Goal: Information Seeking & Learning: Learn about a topic

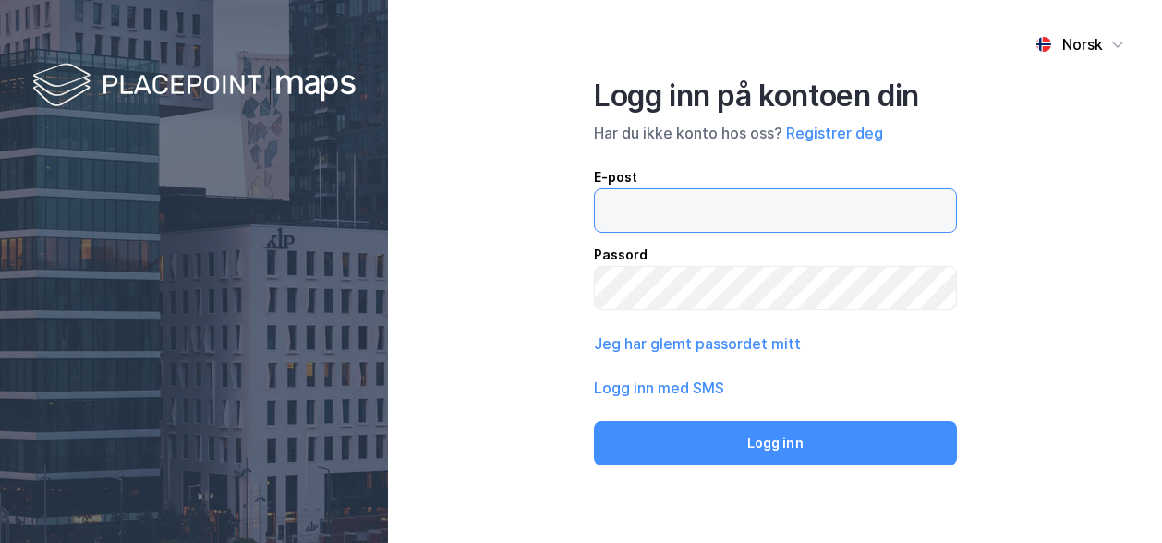
click at [684, 221] on input "email" at bounding box center [775, 210] width 361 height 43
click at [684, 219] on input "email" at bounding box center [775, 210] width 361 height 43
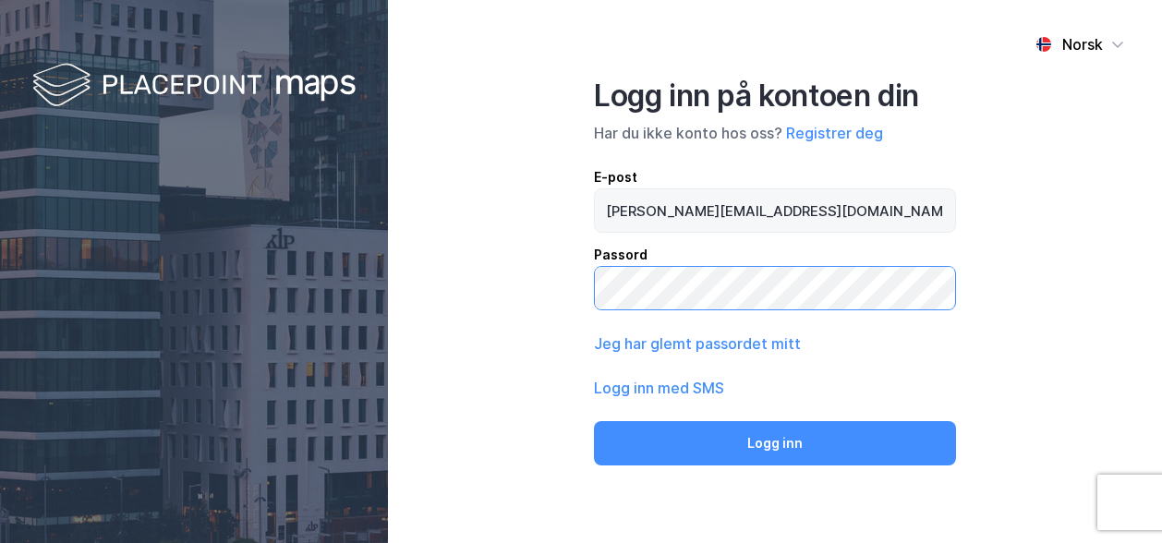
click at [594, 421] on button "Logg inn" at bounding box center [775, 443] width 362 height 44
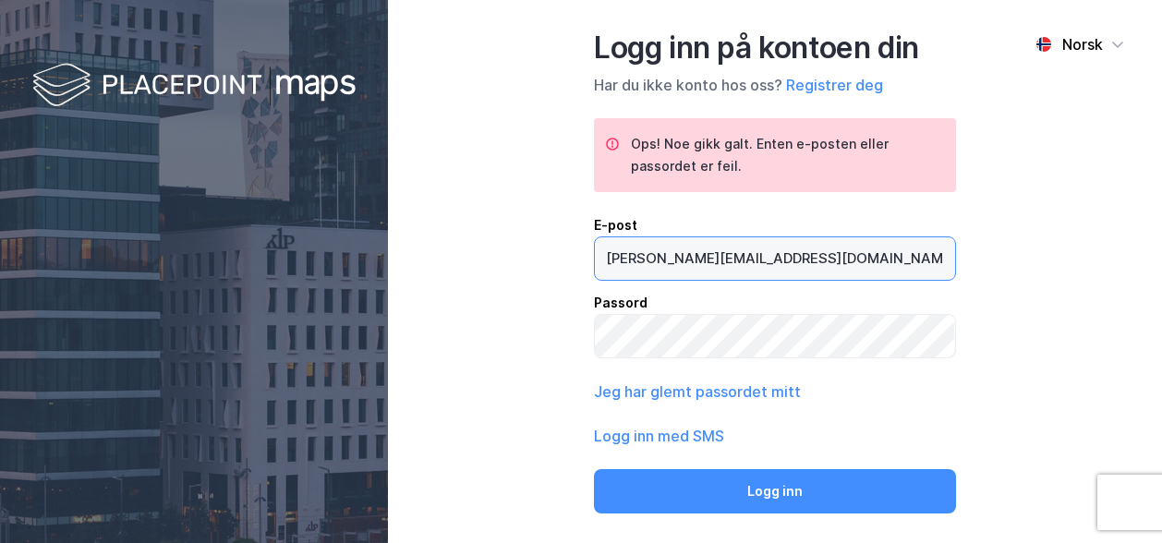
click at [680, 258] on input "[PERSON_NAME][EMAIL_ADDRESS][DOMAIN_NAME]" at bounding box center [775, 258] width 360 height 43
click at [680, 258] on input "[PERSON_NAME][EMAIL_ADDRESS][DOMAIN_NAME]" at bounding box center [775, 258] width 361 height 43
paste input "[PERSON_NAME] <[PERSON_NAME][EMAIL_ADDRESS][DOMAIN_NAME]>"
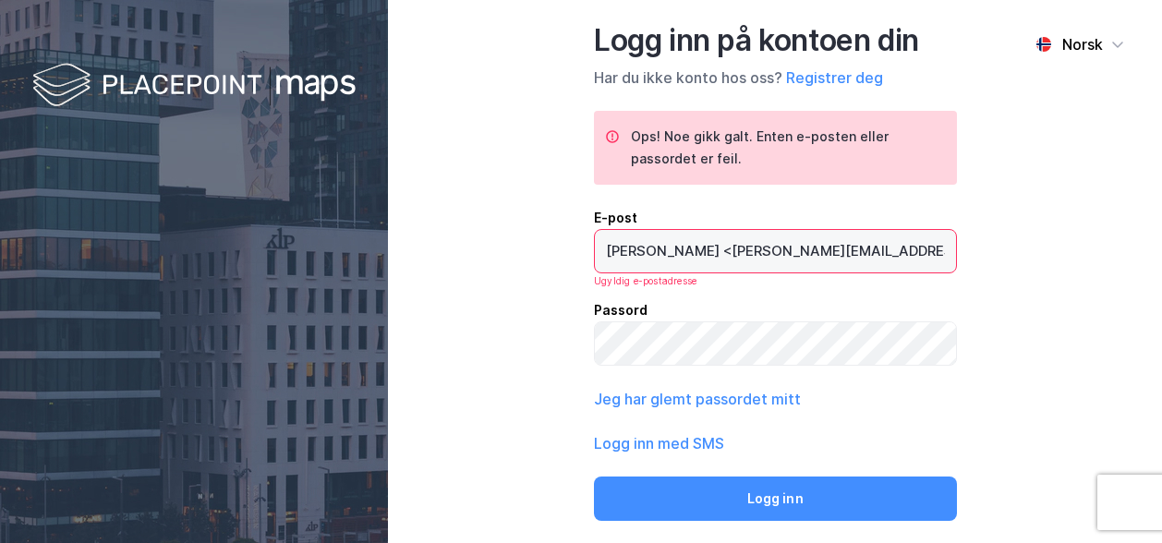
drag, startPoint x: 733, startPoint y: 251, endPoint x: 428, endPoint y: 248, distance: 304.9
click at [428, 248] on div "Norsk Logg inn på kontoen din Har du ikke konto hos oss? Registrer deg Ops! Noe…" at bounding box center [775, 271] width 774 height 543
click at [822, 252] on input "[PERSON_NAME][EMAIL_ADDRESS][DOMAIN_NAME]>" at bounding box center [775, 251] width 361 height 43
type input "[PERSON_NAME][EMAIL_ADDRESS][DOMAIN_NAME]"
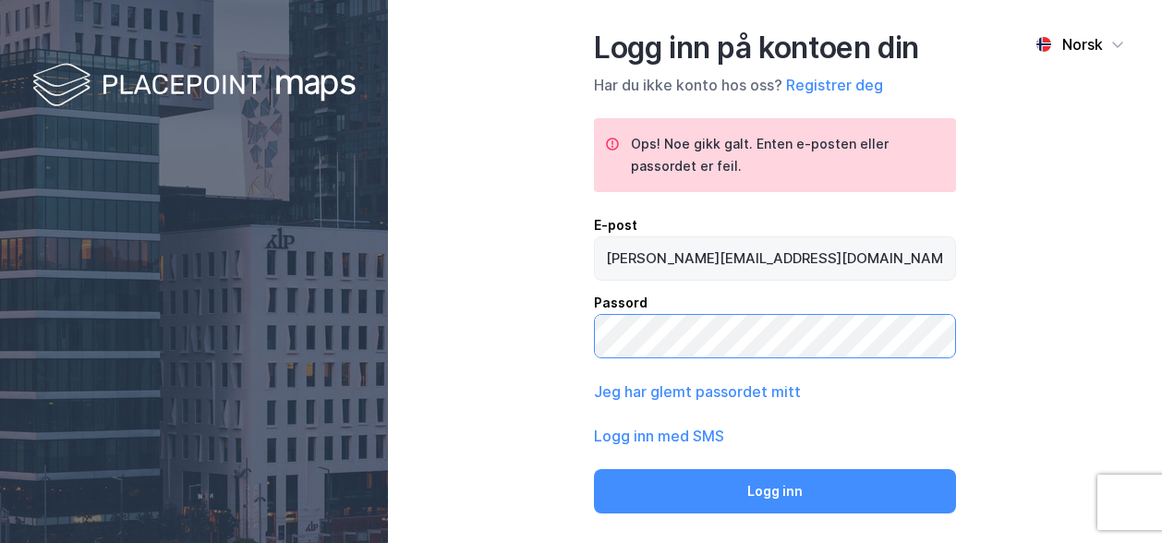
click at [594, 469] on button "Logg inn" at bounding box center [775, 491] width 362 height 44
click at [523, 341] on div "Norsk Logg inn på kontoen din Har du ikke konto hos oss? Registrer deg Ops! Noe…" at bounding box center [775, 271] width 774 height 543
click at [594, 469] on button "Logg inn" at bounding box center [775, 491] width 362 height 44
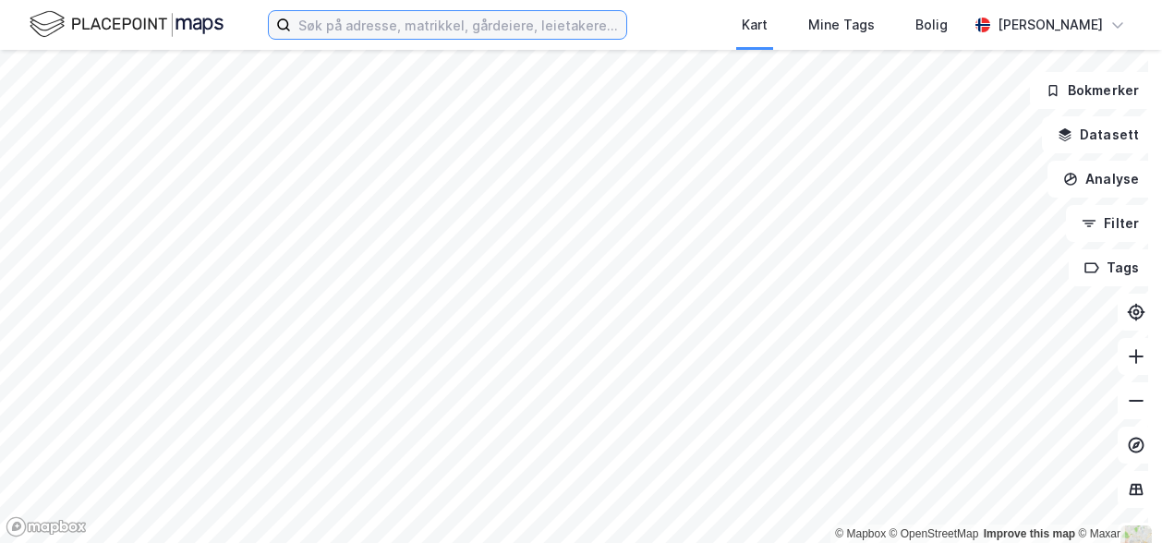
click at [371, 31] on input at bounding box center [458, 25] width 335 height 28
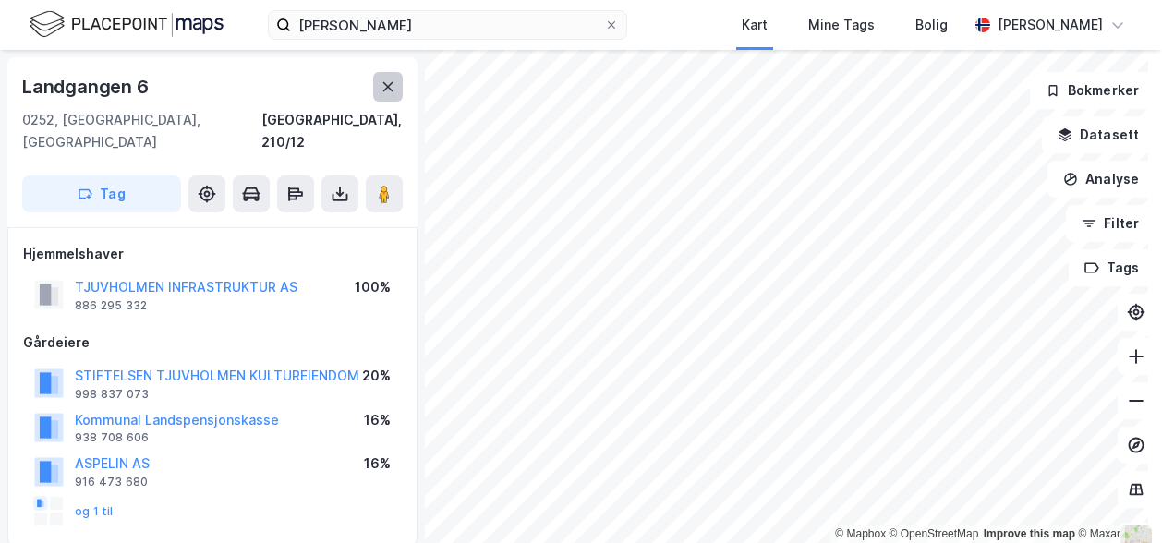
click at [384, 92] on icon at bounding box center [388, 86] width 15 height 15
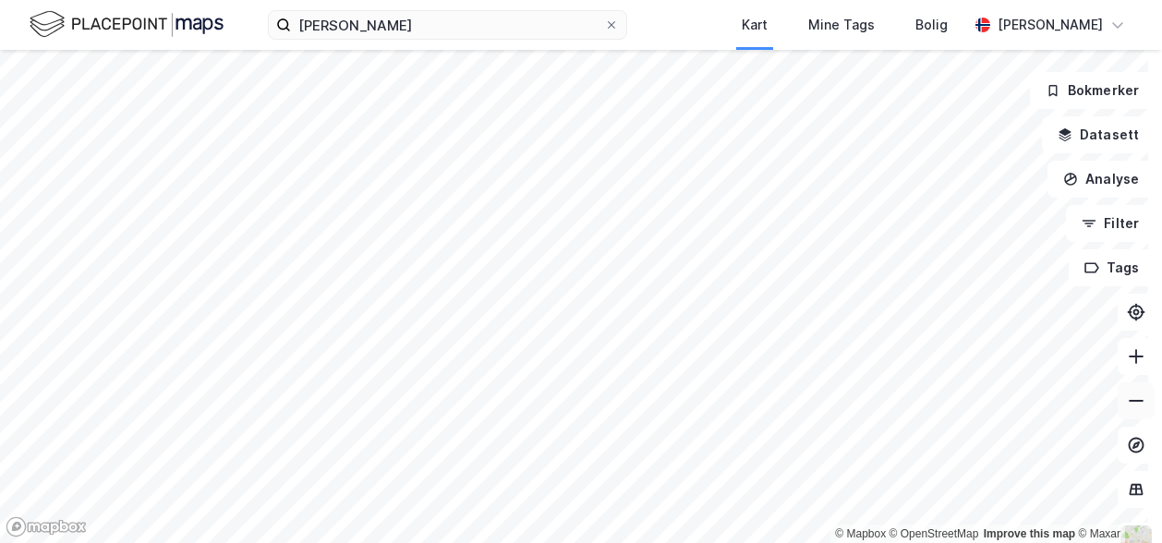
click at [1127, 409] on icon at bounding box center [1136, 401] width 18 height 18
click at [1127, 354] on icon at bounding box center [1136, 356] width 18 height 18
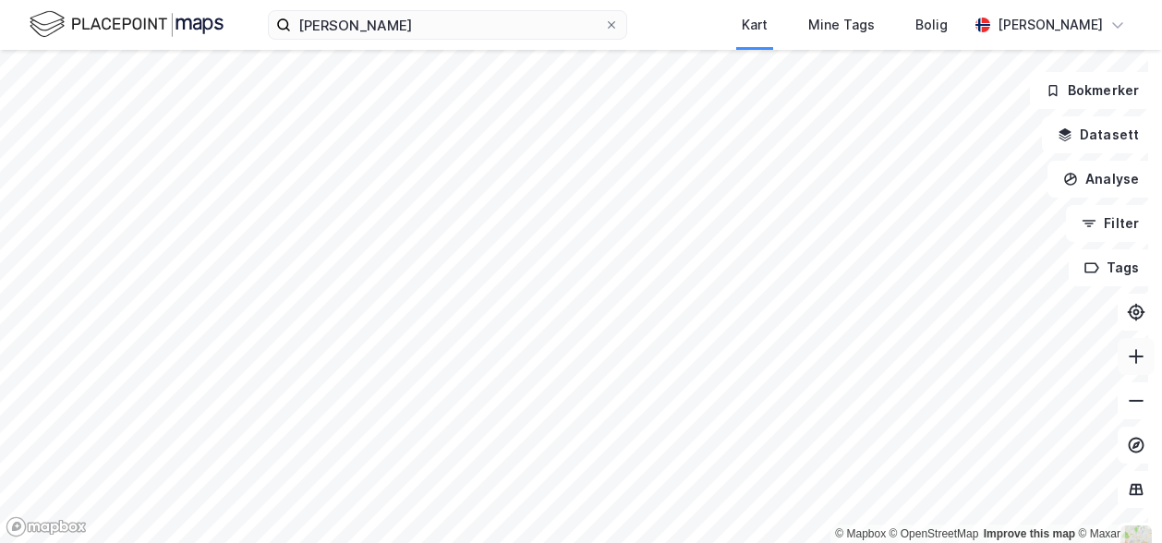
click at [1127, 354] on icon at bounding box center [1136, 356] width 18 height 18
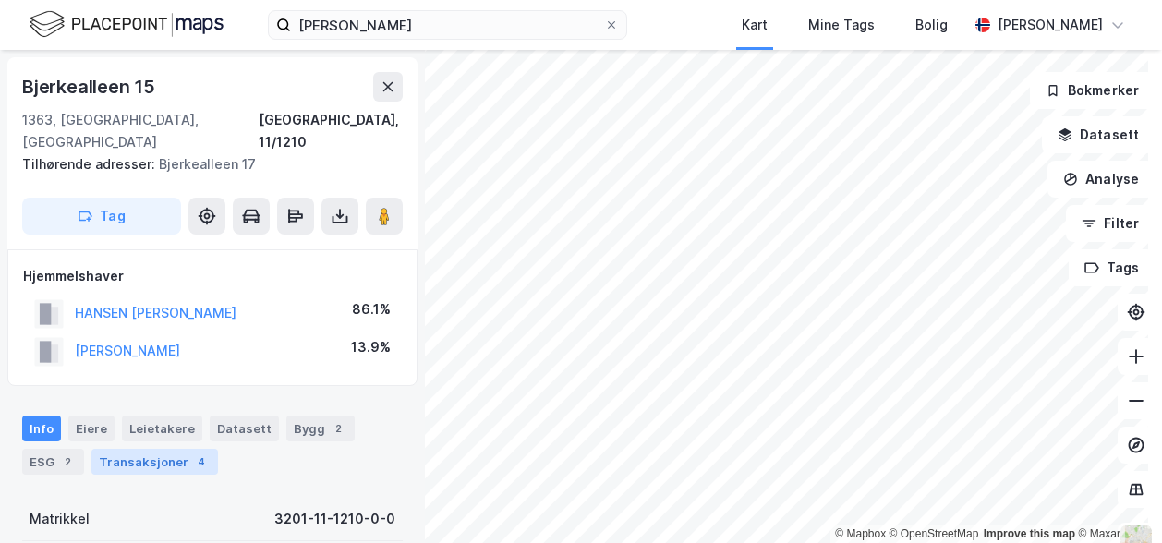
click at [132, 449] on div "Transaksjoner 4" at bounding box center [154, 462] width 127 height 26
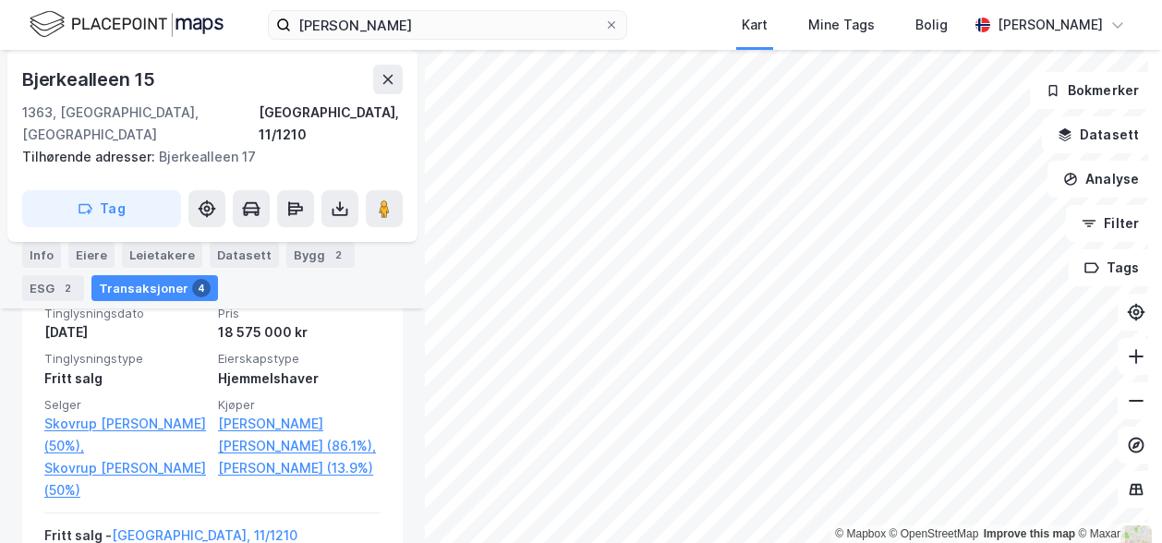
scroll to position [557, 0]
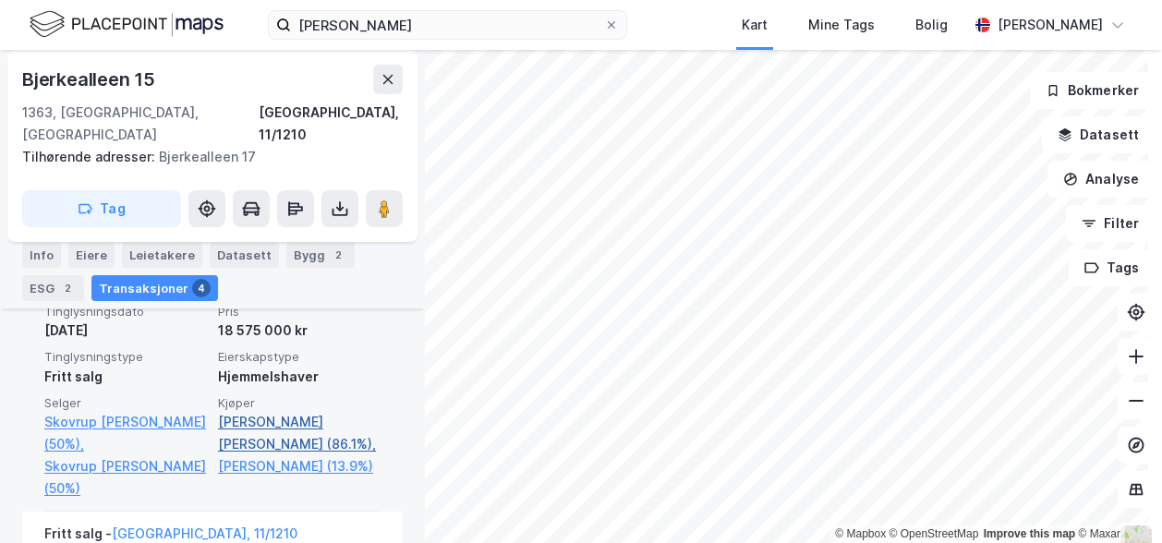
click at [262, 411] on link "[PERSON_NAME] [PERSON_NAME] (86.1%)," at bounding box center [299, 433] width 163 height 44
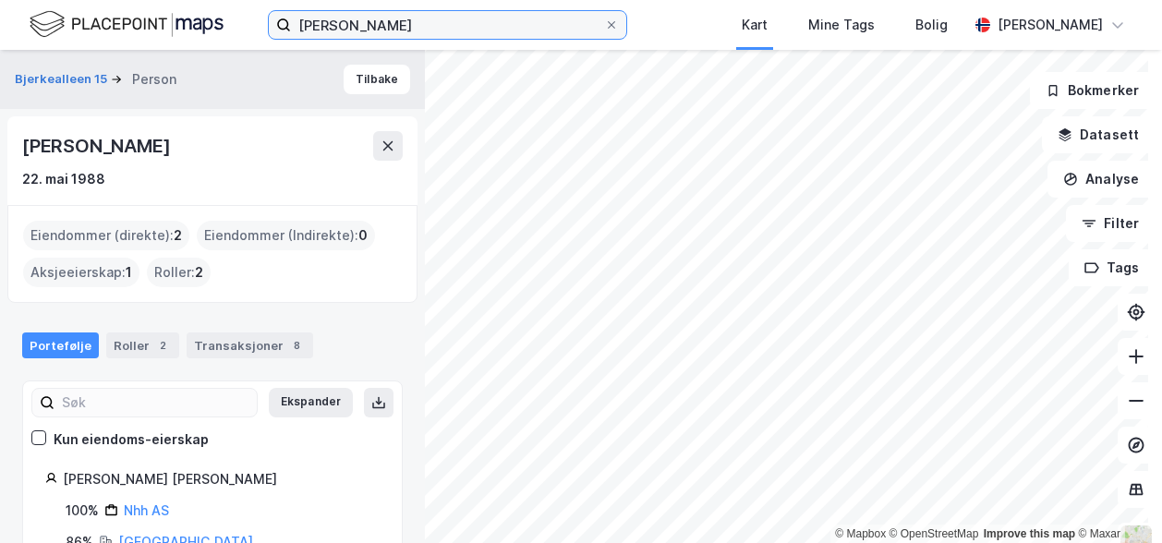
click at [413, 23] on input "[PERSON_NAME]" at bounding box center [447, 25] width 313 height 28
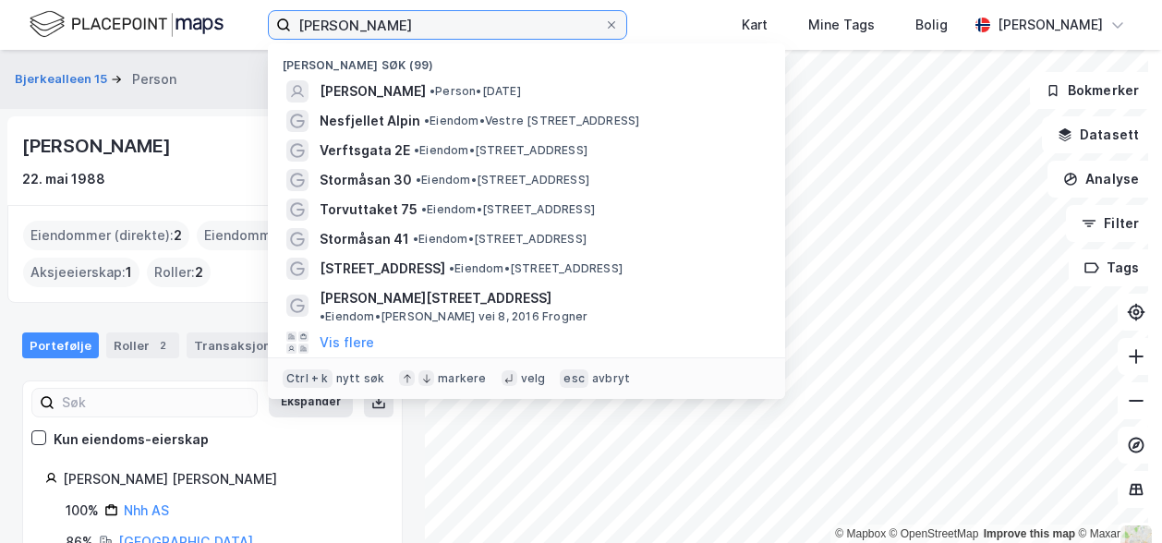
click at [413, 23] on input "[PERSON_NAME]" at bounding box center [447, 25] width 313 height 28
paste input "[STREET_ADDRESS]"
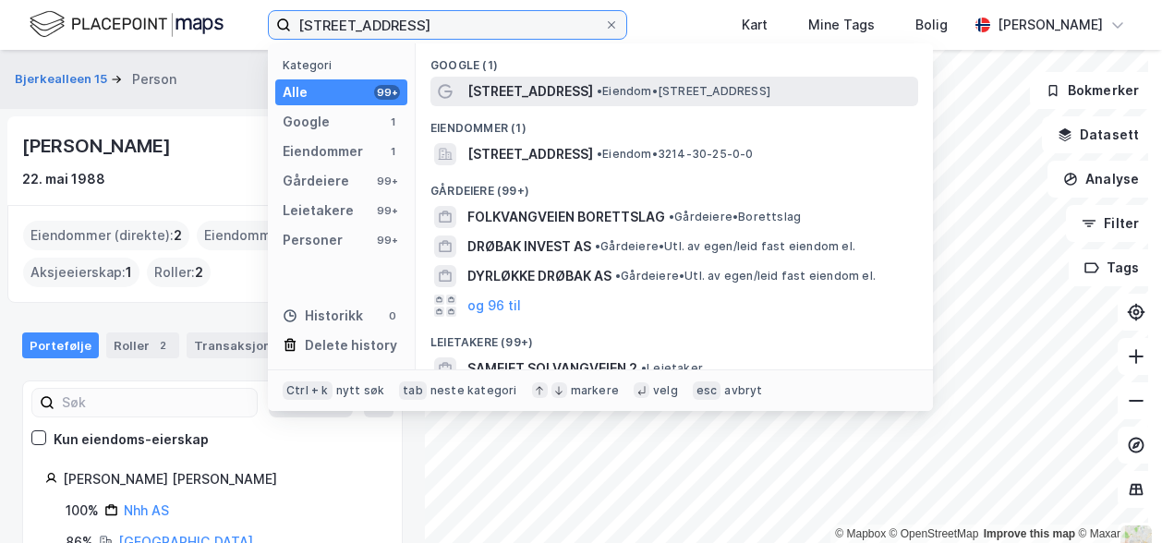
type input "[STREET_ADDRESS]"
click at [493, 86] on span "[STREET_ADDRESS]" at bounding box center [531, 91] width 126 height 22
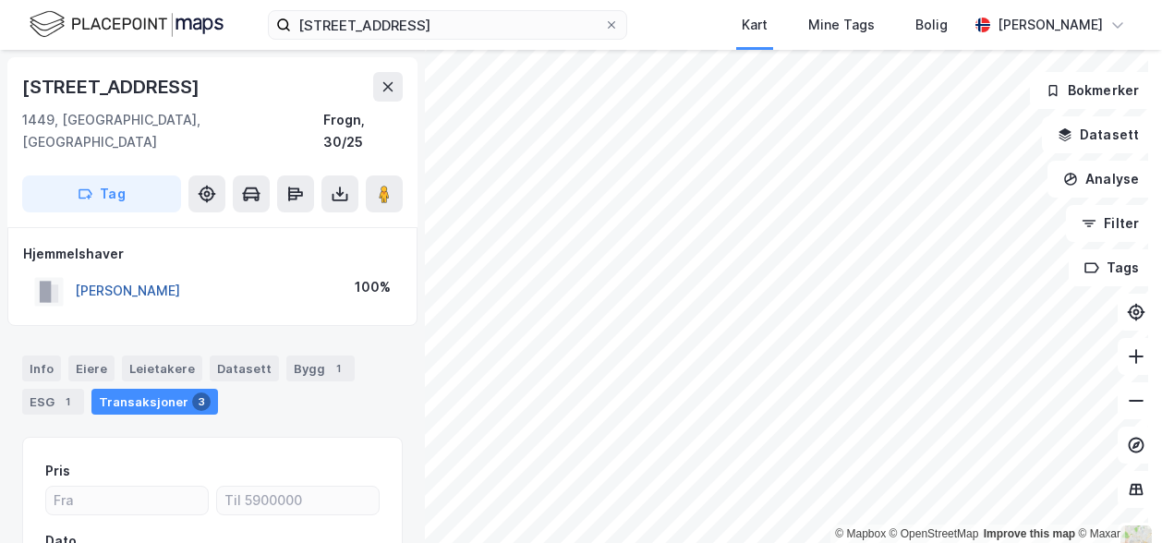
click at [0, 0] on button "[PERSON_NAME]" at bounding box center [0, 0] width 0 height 0
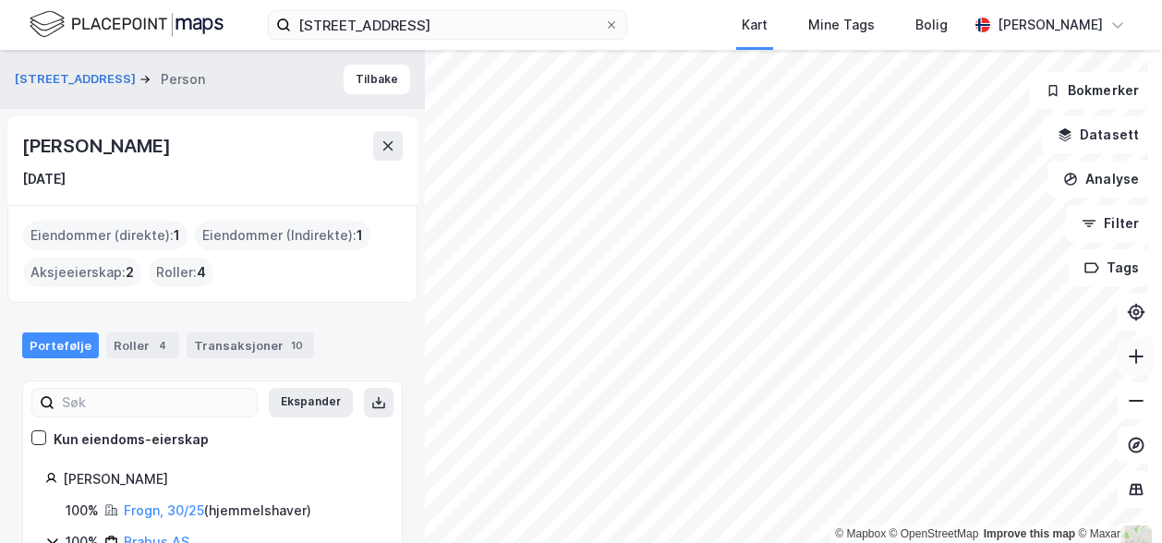
click at [1127, 356] on icon at bounding box center [1136, 356] width 18 height 18
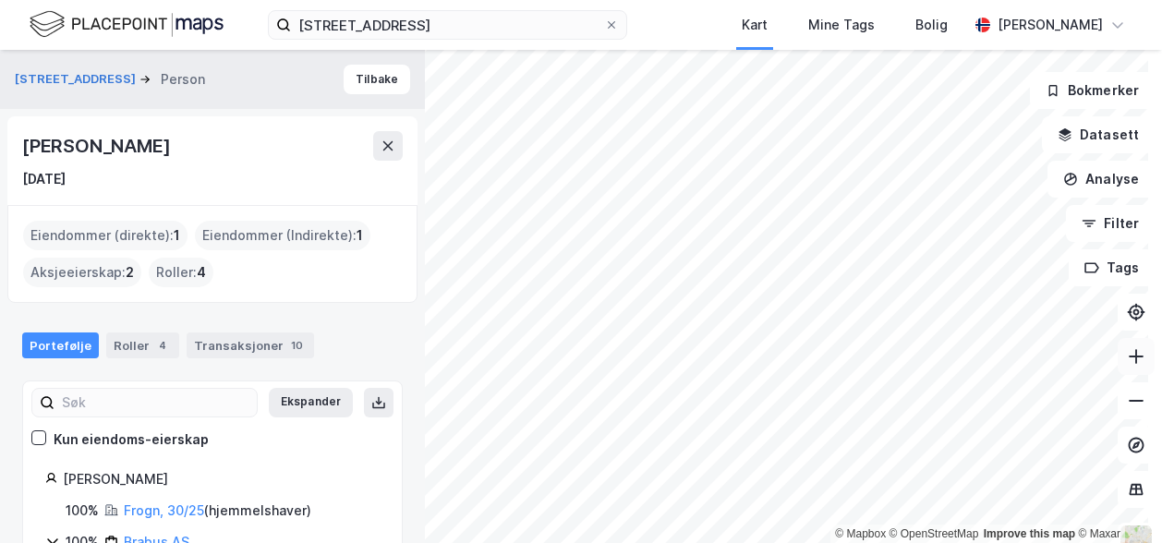
click at [1127, 356] on icon at bounding box center [1136, 356] width 18 height 18
click at [1127, 362] on icon at bounding box center [1136, 356] width 18 height 18
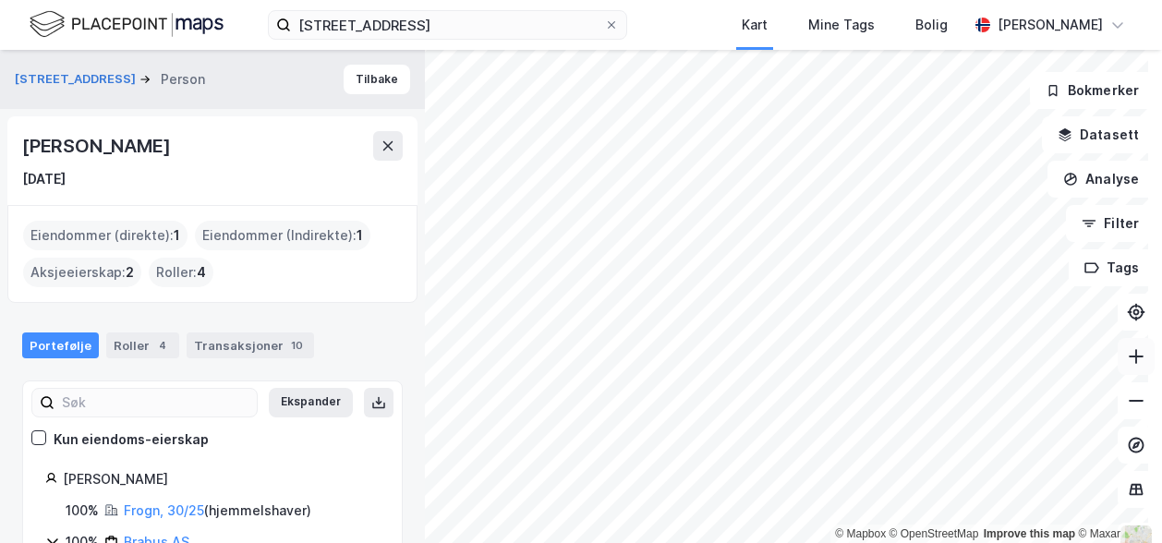
click at [1127, 362] on icon at bounding box center [1136, 356] width 18 height 18
click at [1127, 360] on icon at bounding box center [1136, 356] width 18 height 18
click at [67, 78] on button "[STREET_ADDRESS]" at bounding box center [77, 79] width 125 height 18
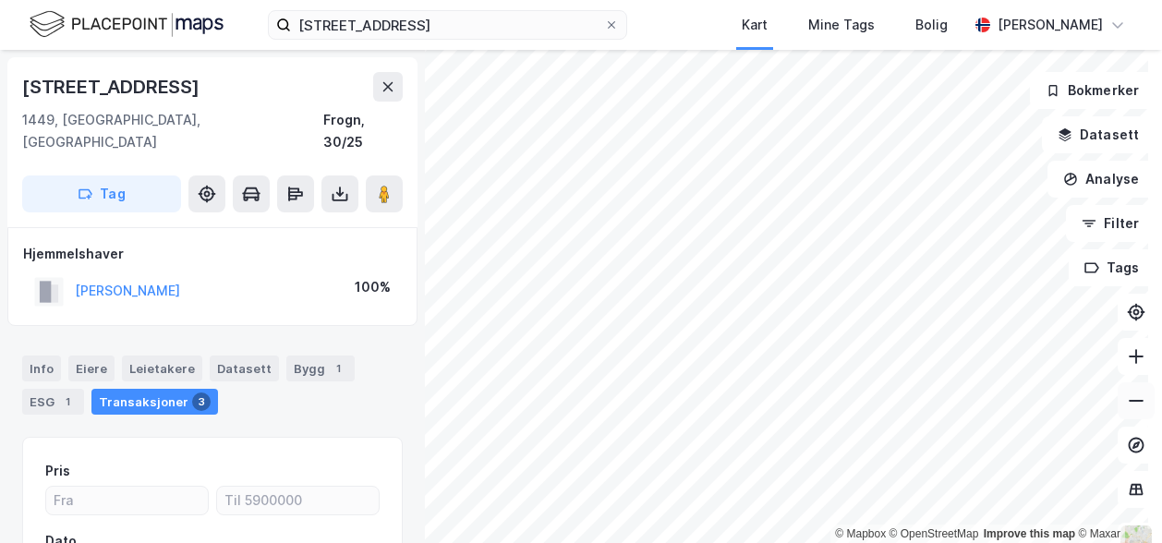
click at [1127, 404] on icon at bounding box center [1136, 401] width 18 height 18
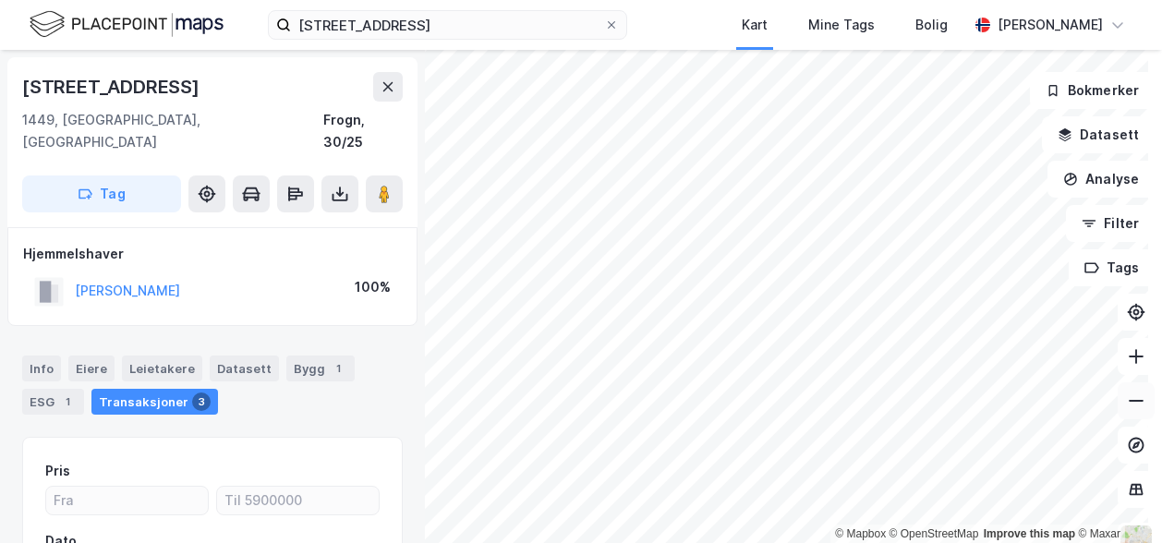
click at [1127, 402] on icon at bounding box center [1136, 401] width 18 height 18
click at [1136, 361] on icon at bounding box center [1137, 356] width 2 height 15
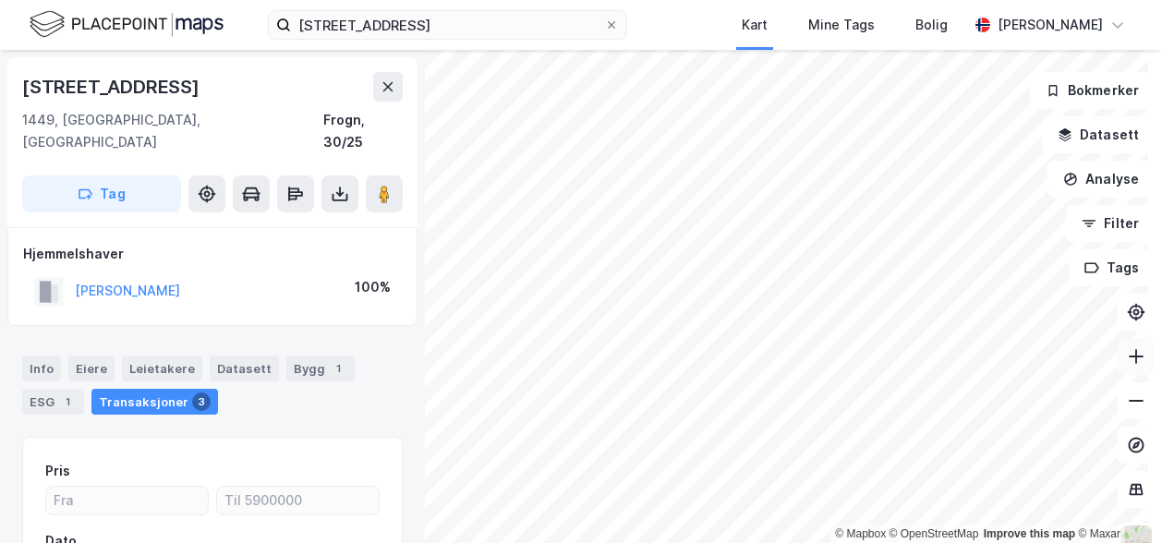
click at [1136, 361] on icon at bounding box center [1137, 356] width 2 height 15
click at [1136, 359] on icon at bounding box center [1137, 356] width 2 height 15
click at [1118, 398] on button at bounding box center [1136, 401] width 37 height 37
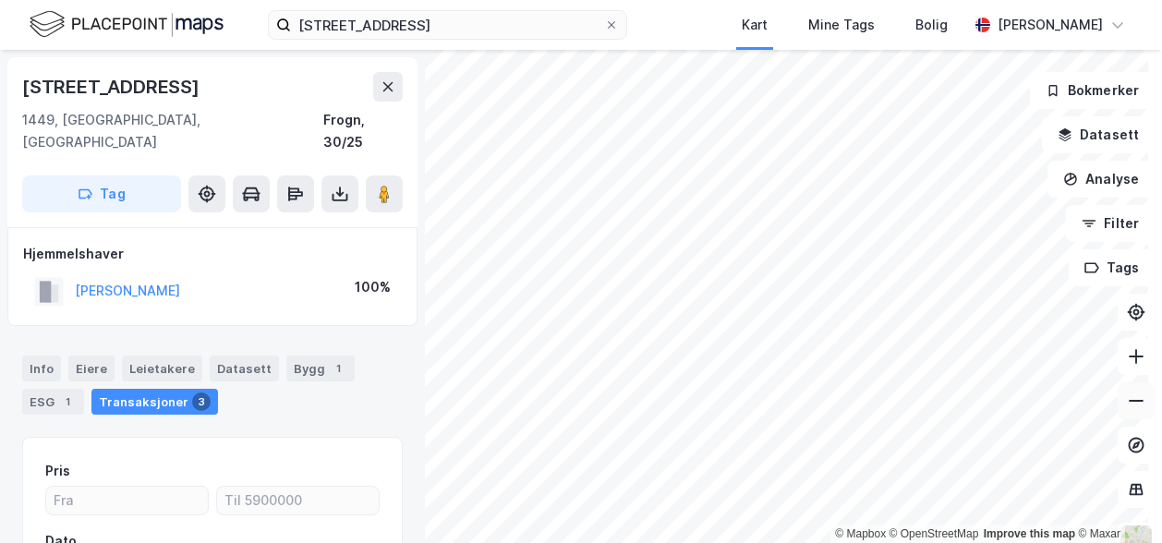
click at [1118, 398] on button at bounding box center [1136, 401] width 37 height 37
click at [1127, 409] on icon at bounding box center [1136, 401] width 18 height 18
click at [1127, 362] on icon at bounding box center [1136, 356] width 18 height 18
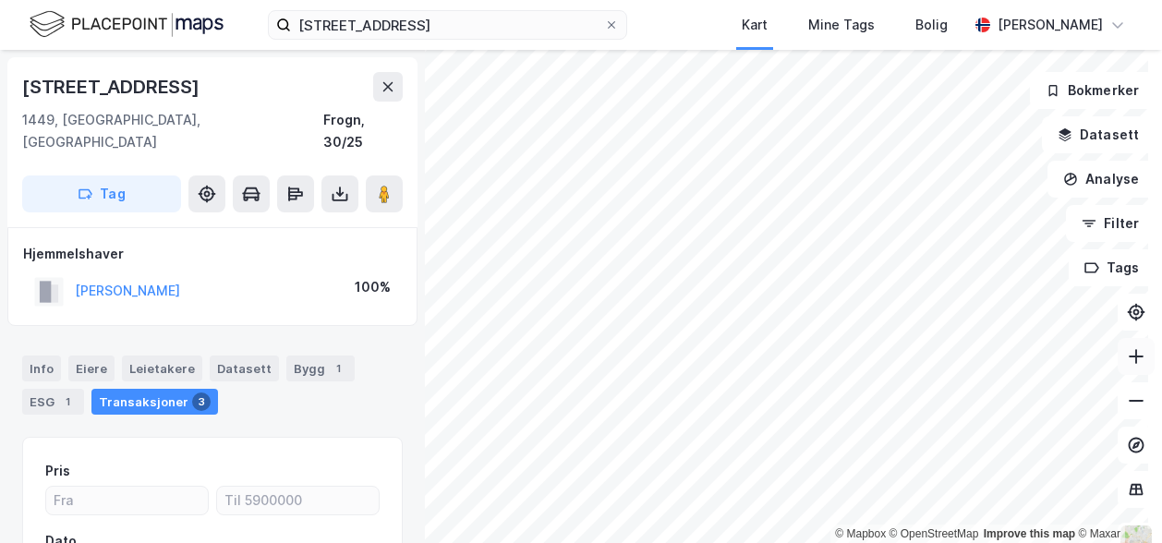
click at [1127, 359] on icon at bounding box center [1136, 356] width 18 height 18
click at [1136, 359] on icon at bounding box center [1137, 356] width 2 height 15
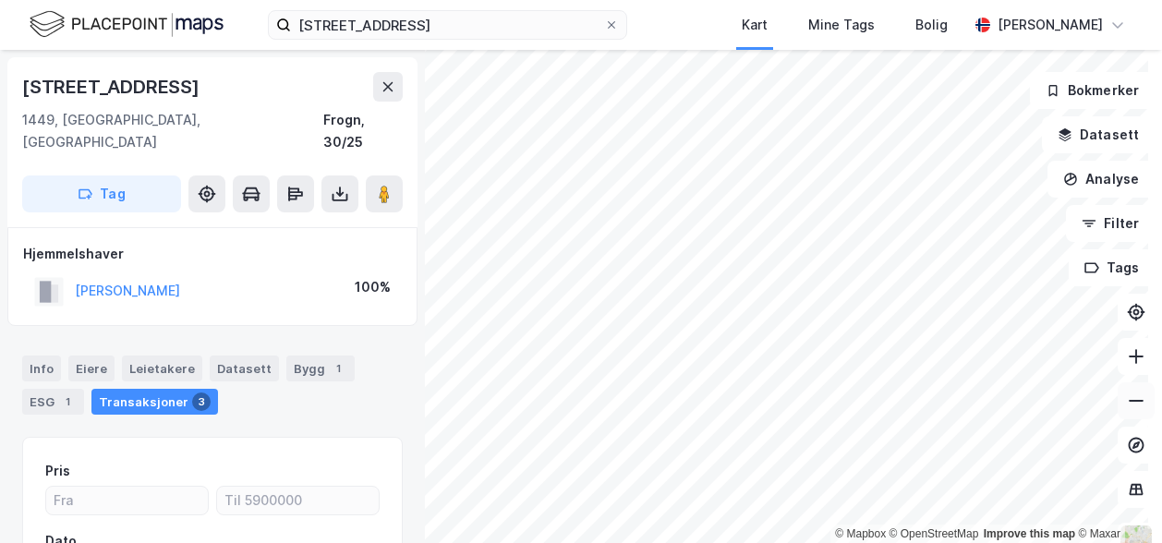
click at [1127, 407] on icon at bounding box center [1136, 401] width 18 height 18
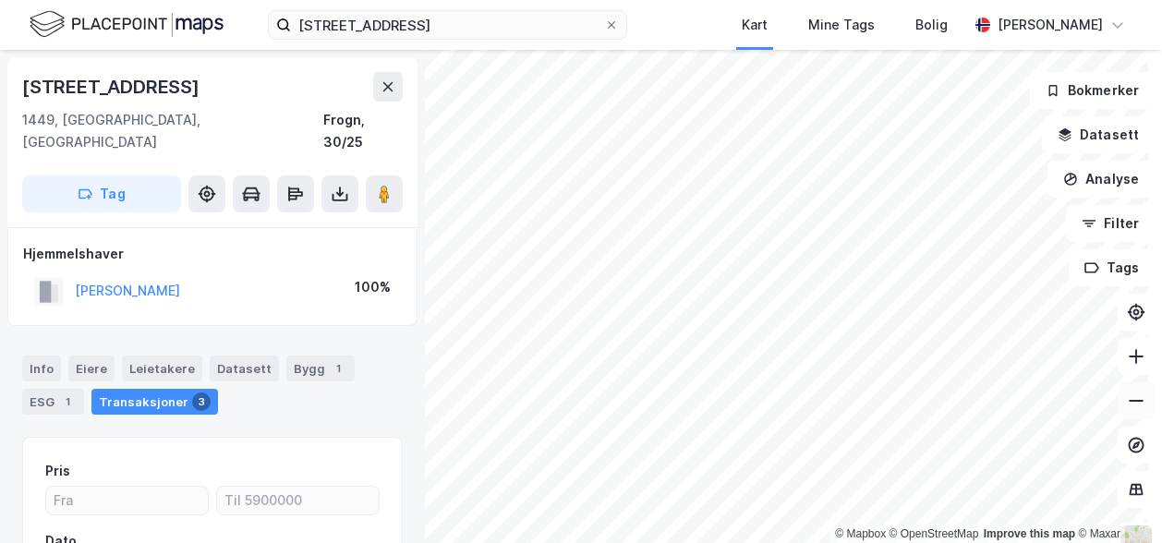
click at [1127, 407] on icon at bounding box center [1136, 401] width 18 height 18
click at [35, 356] on div "Info" at bounding box center [41, 369] width 39 height 26
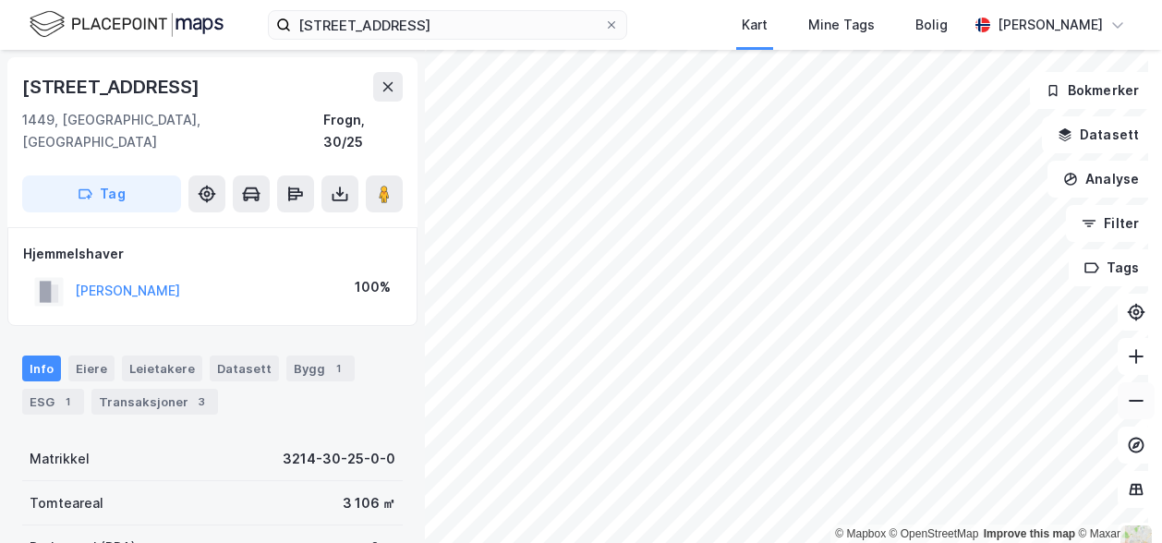
click at [1127, 408] on icon at bounding box center [1136, 401] width 18 height 18
click at [1127, 363] on icon at bounding box center [1136, 356] width 18 height 18
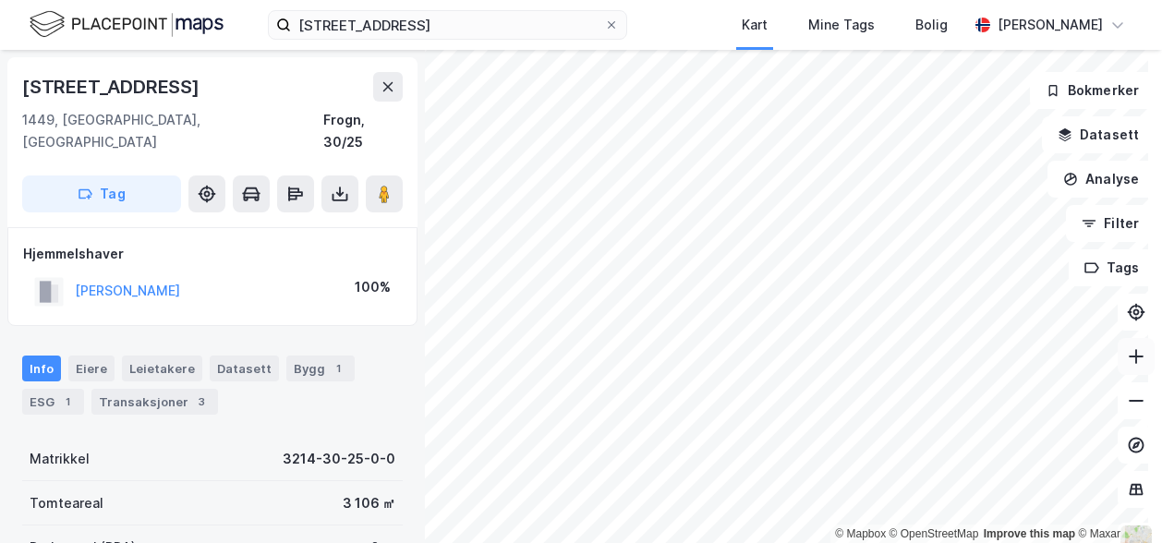
click at [1118, 345] on button at bounding box center [1136, 356] width 37 height 37
click at [1127, 354] on icon at bounding box center [1136, 356] width 18 height 18
click at [1127, 404] on icon at bounding box center [1136, 401] width 18 height 18
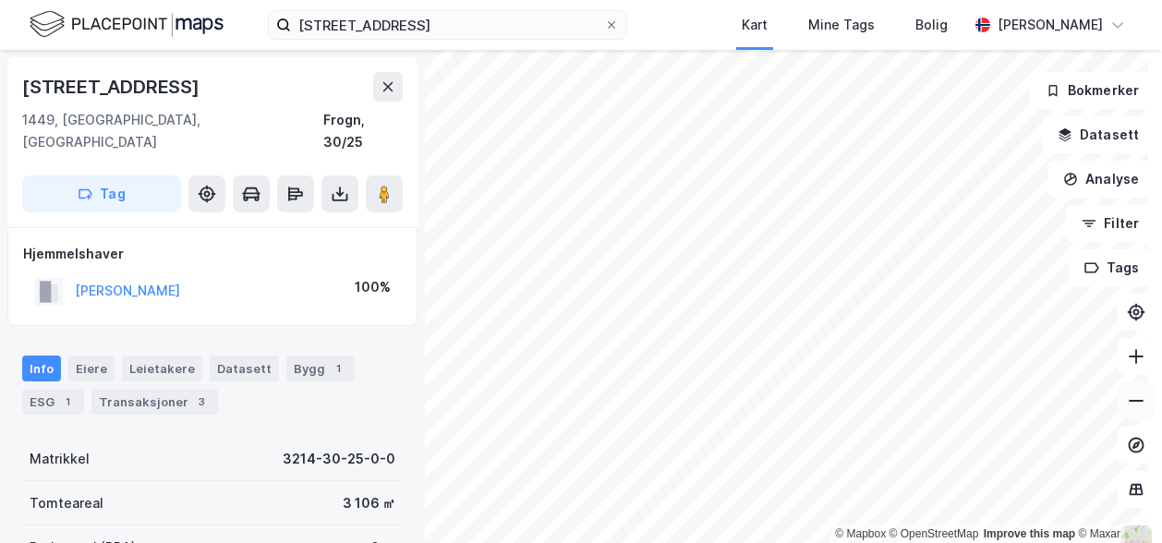
click at [1127, 404] on icon at bounding box center [1136, 401] width 18 height 18
click at [1136, 358] on icon at bounding box center [1137, 356] width 2 height 15
click at [1127, 353] on icon at bounding box center [1136, 356] width 18 height 18
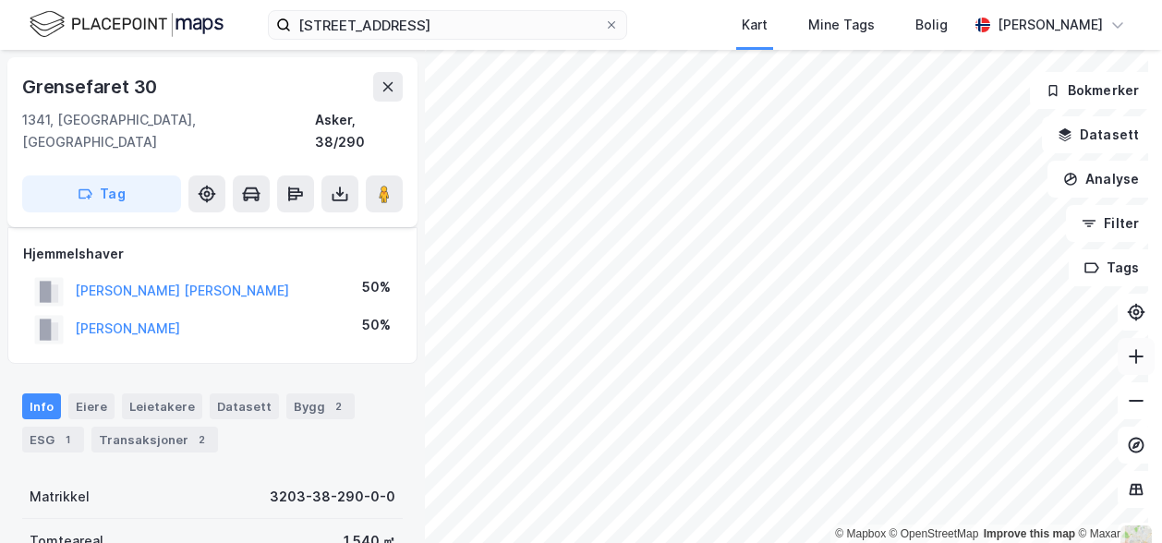
scroll to position [26, 0]
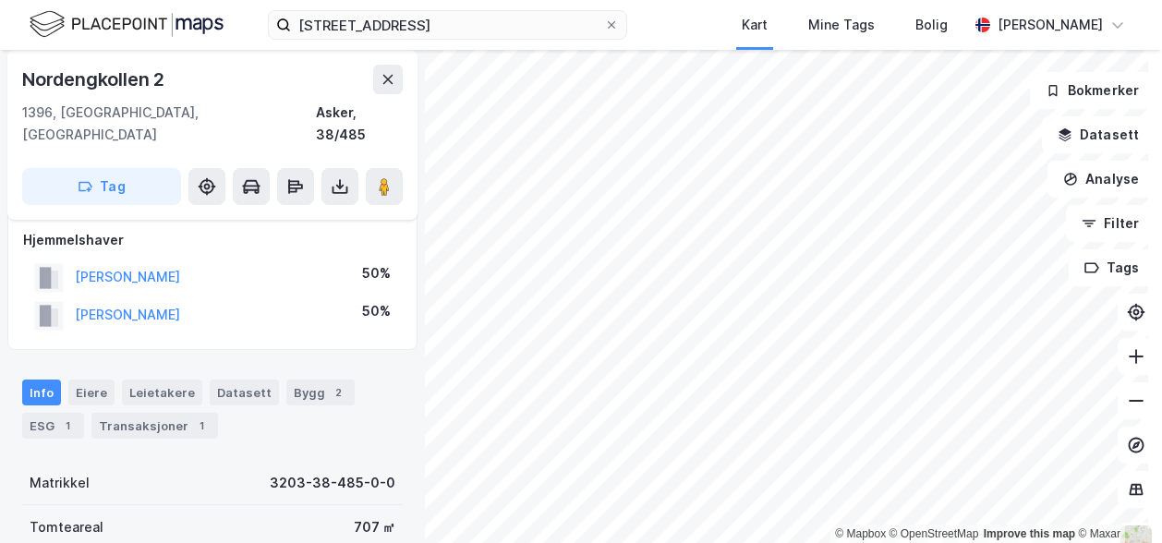
scroll to position [13, 0]
